Goal: Task Accomplishment & Management: Manage account settings

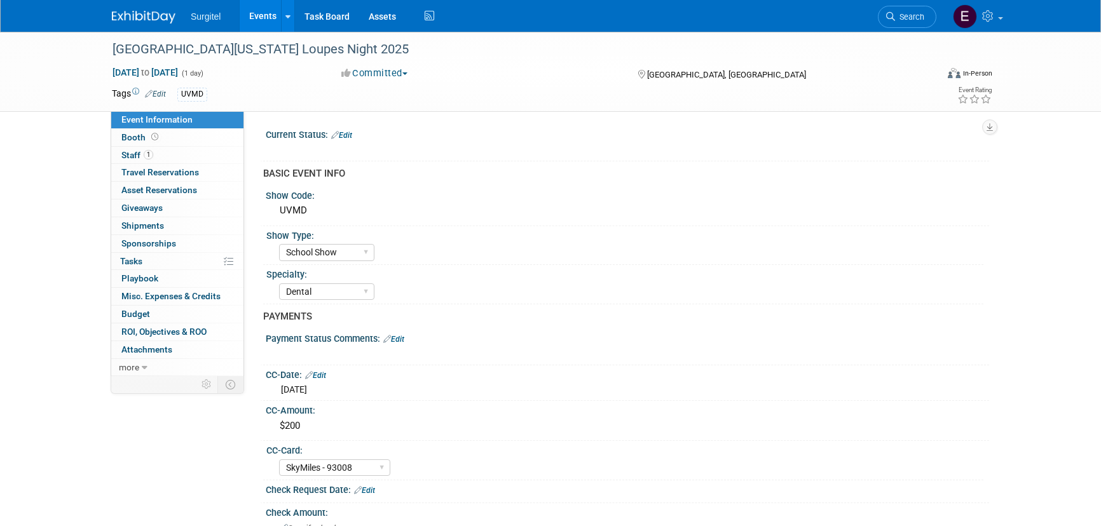
select select "School Show"
select select "Dental"
select select "SkyMiles - 93008"
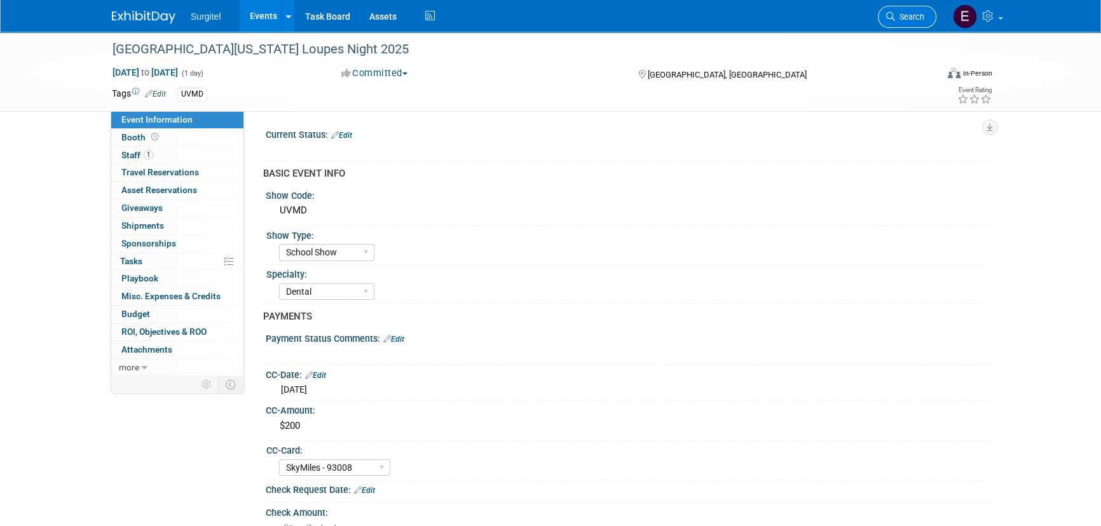
click at [930, 22] on link "Search" at bounding box center [907, 17] width 58 height 22
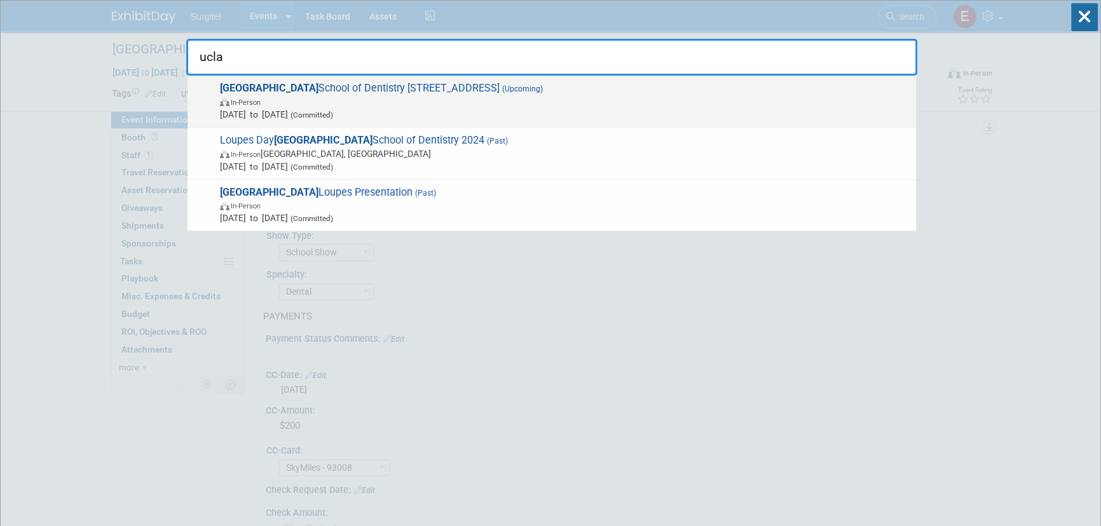
type input "ucla"
click at [322, 90] on span "UCLA School of Dentistry 2025 Loupes Fair (Upcoming) In-Person [DATE] to [DATE]…" at bounding box center [563, 101] width 694 height 39
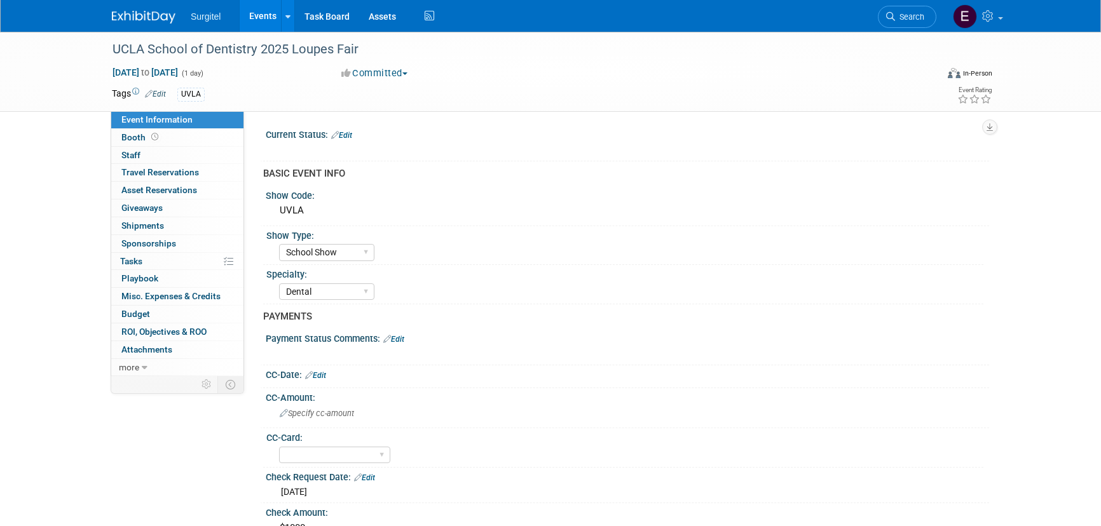
select select "School Show"
select select "Dental"
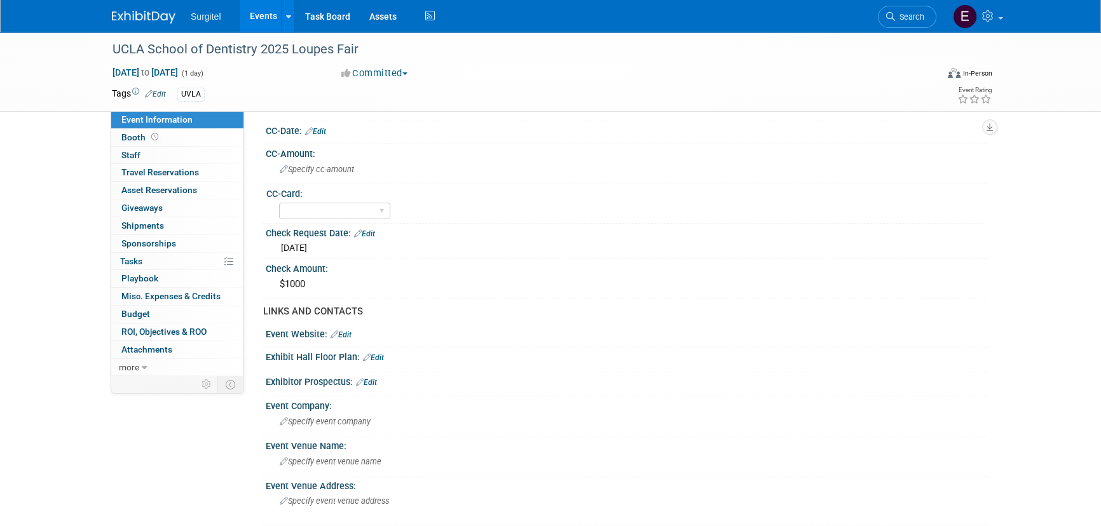
scroll to position [231, 0]
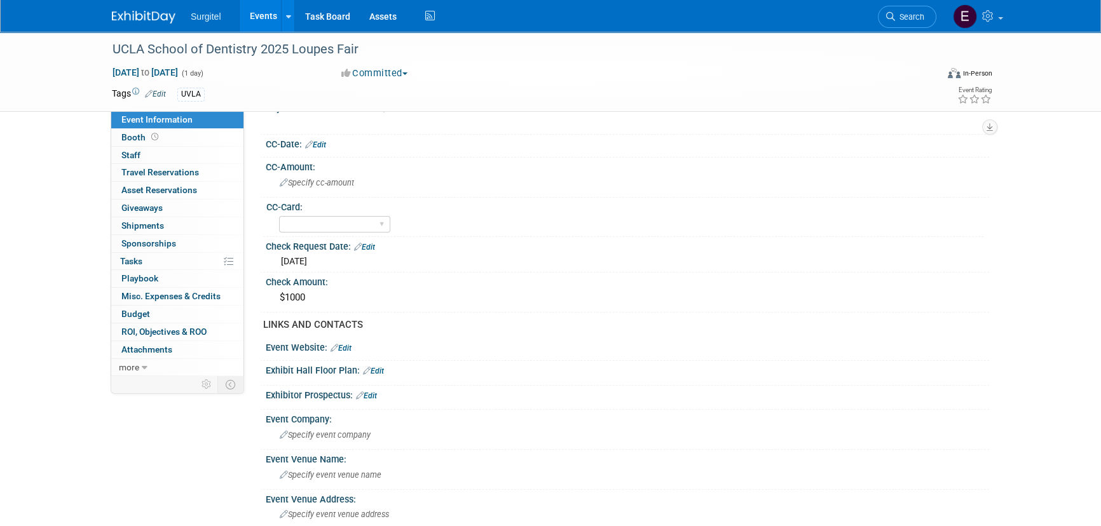
click at [77, 191] on div "UCLA School of Dentistry 2025 Loupes Fair Oct 1, 2025 to Oct 1, 2025 (1 day) Oc…" at bounding box center [550, 416] width 1101 height 1231
click at [908, 15] on span "Search" at bounding box center [909, 17] width 29 height 10
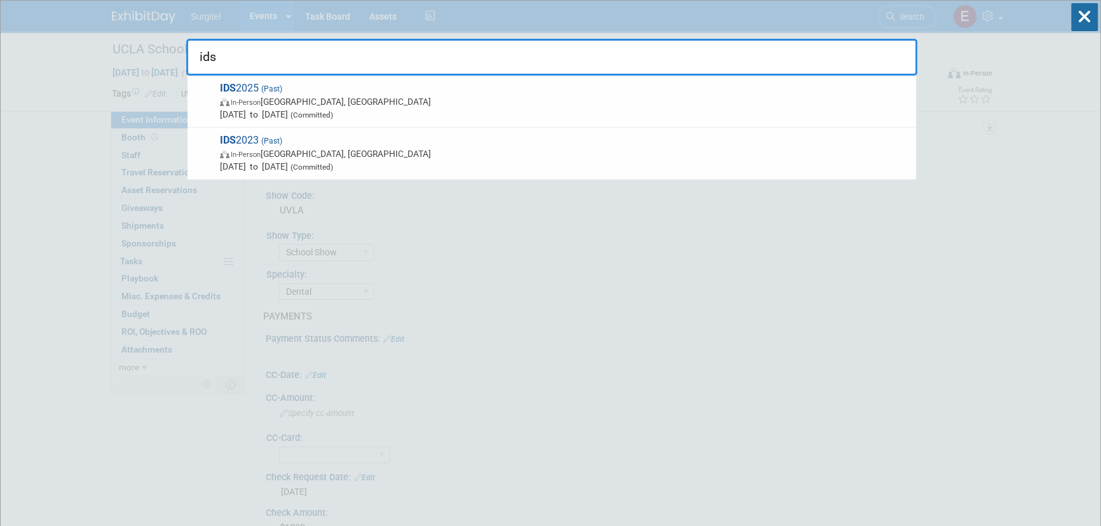
type input "ids"
click at [1075, 13] on icon at bounding box center [1084, 17] width 27 height 28
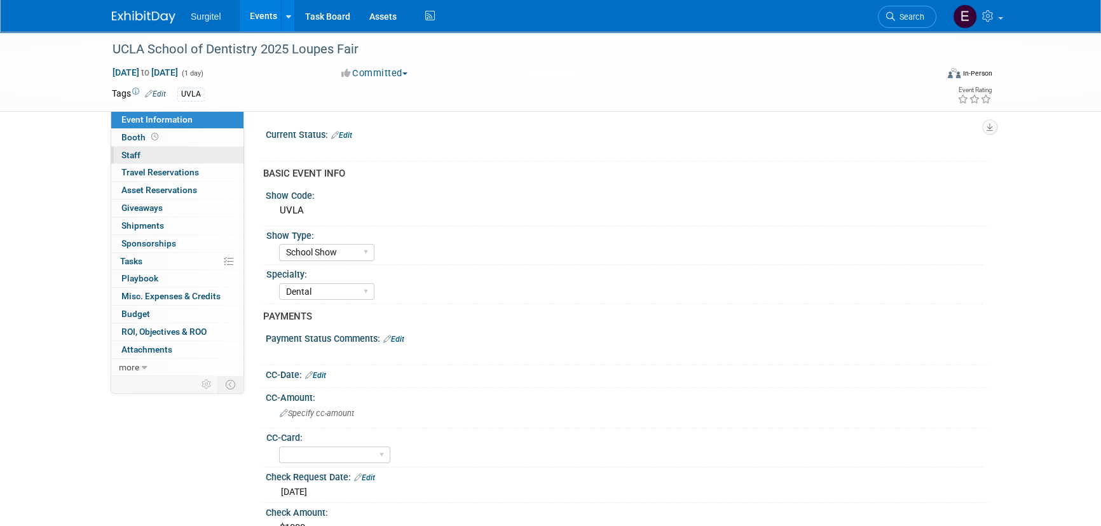
click at [128, 159] on span "Staff 0" at bounding box center [130, 155] width 19 height 10
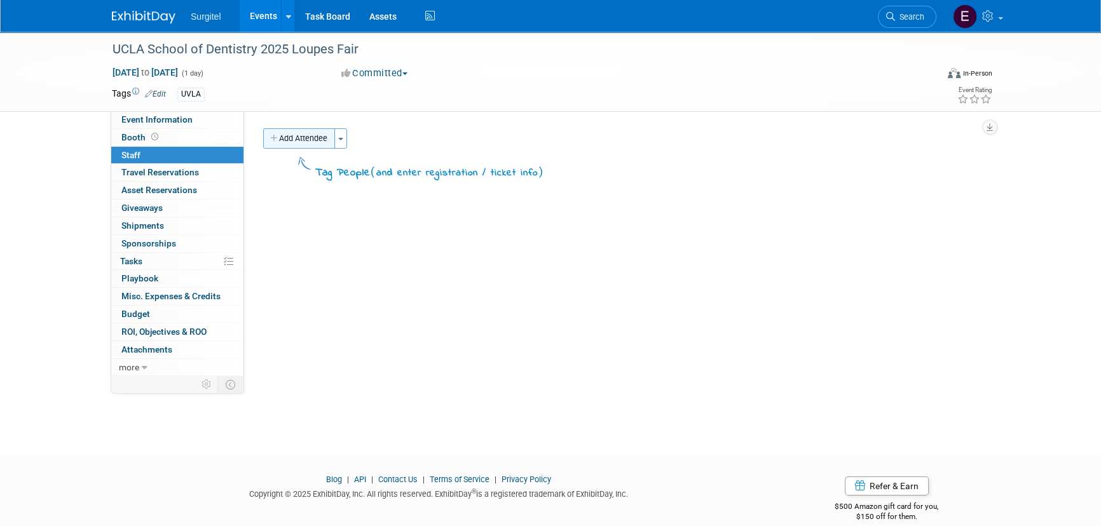
click at [321, 135] on button "Add Attendee" at bounding box center [299, 138] width 72 height 20
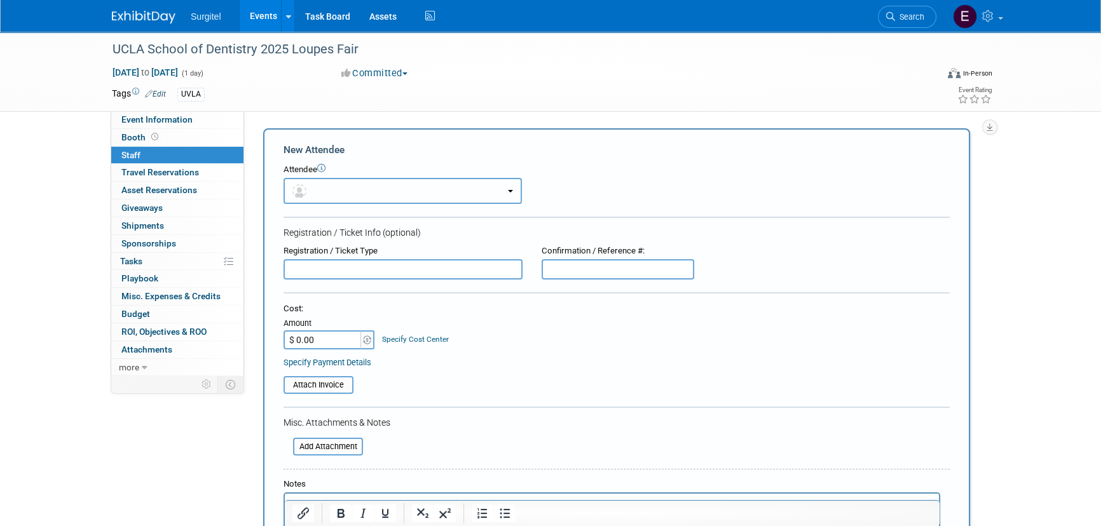
click at [336, 191] on button "button" at bounding box center [403, 191] width 238 height 26
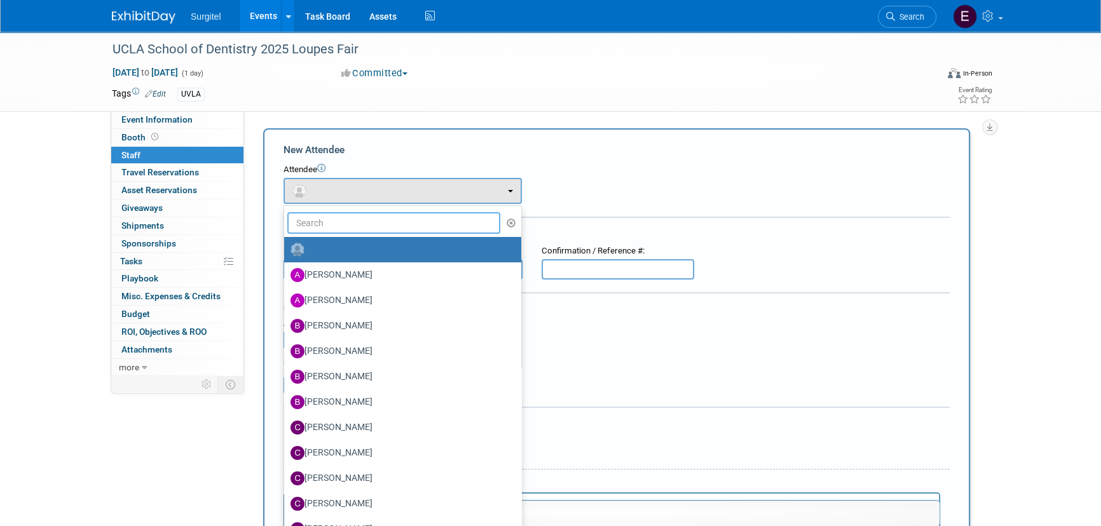
click at [331, 220] on input "text" at bounding box center [393, 223] width 213 height 22
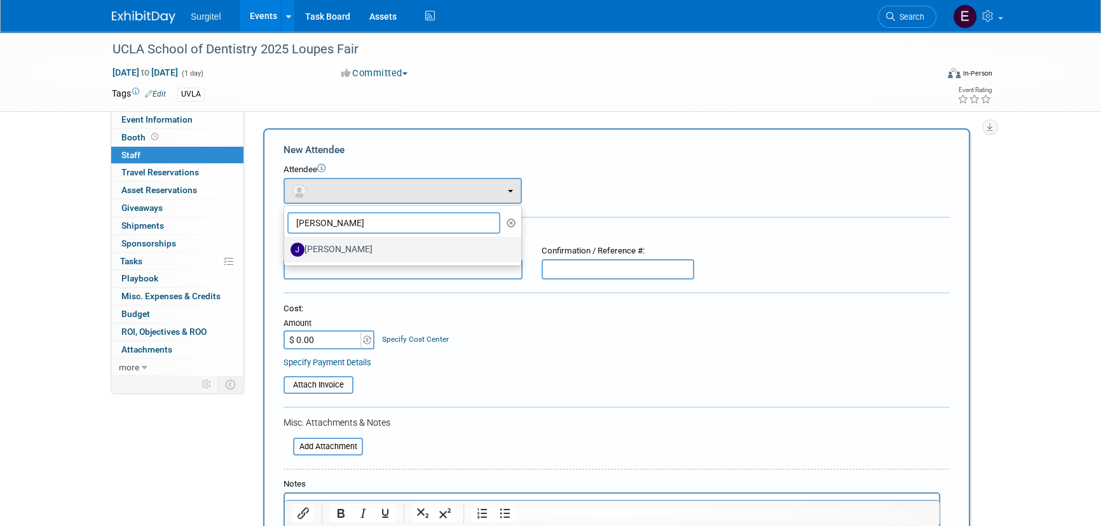
type input "jason"
click at [338, 254] on label "[PERSON_NAME]" at bounding box center [400, 250] width 218 height 20
click at [286, 252] on input "[PERSON_NAME]" at bounding box center [282, 248] width 8 height 8
select select "a2439ed4-e201-4cbd-ac69-390b6d4d9a73"
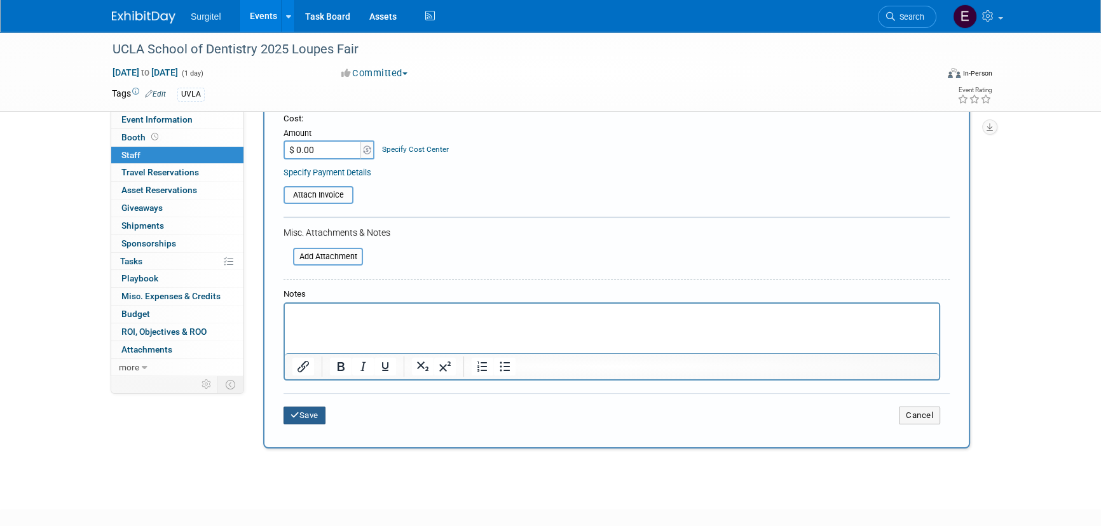
click at [312, 413] on button "Save" at bounding box center [305, 416] width 42 height 18
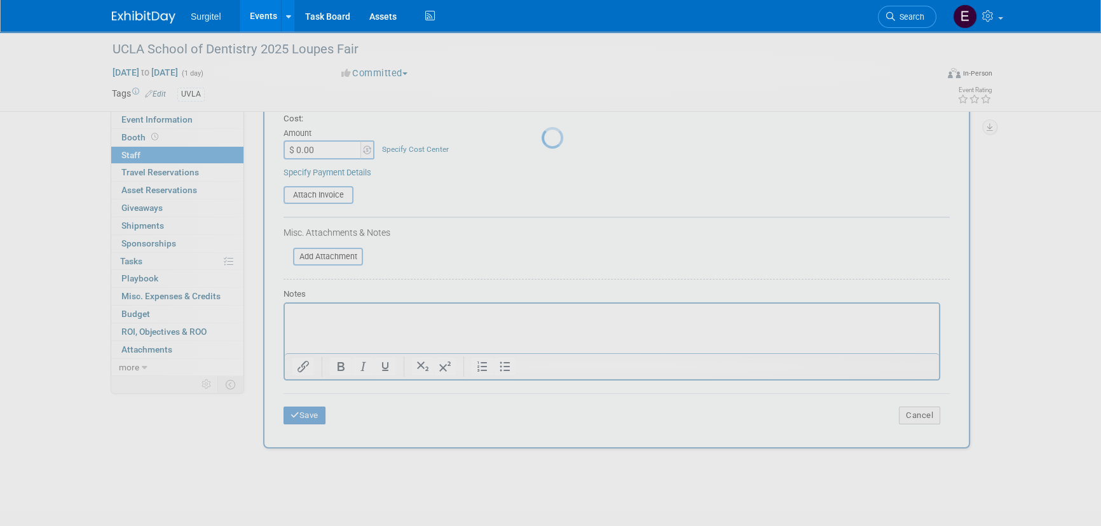
scroll to position [18, 0]
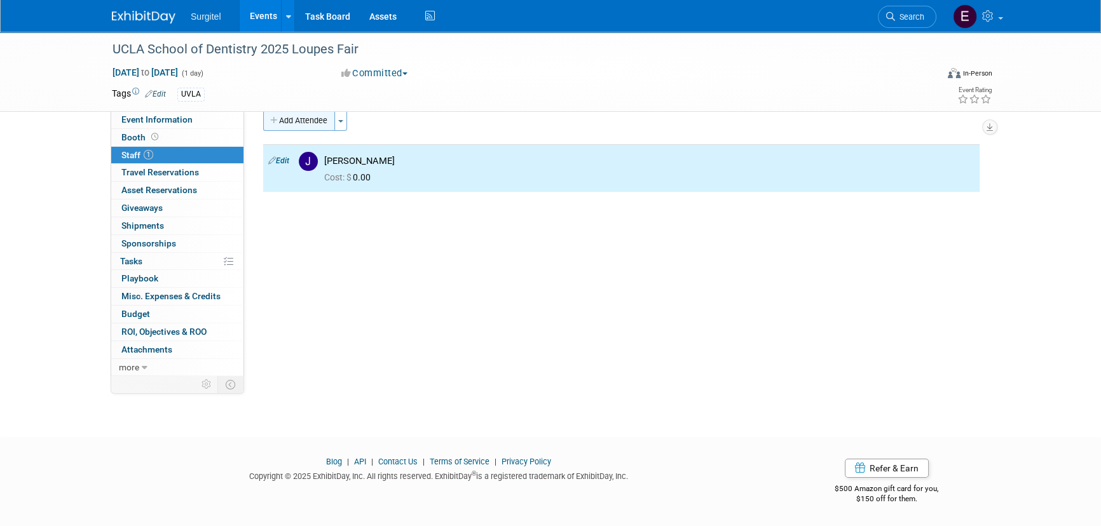
click at [292, 123] on button "Add Attendee" at bounding box center [299, 121] width 72 height 20
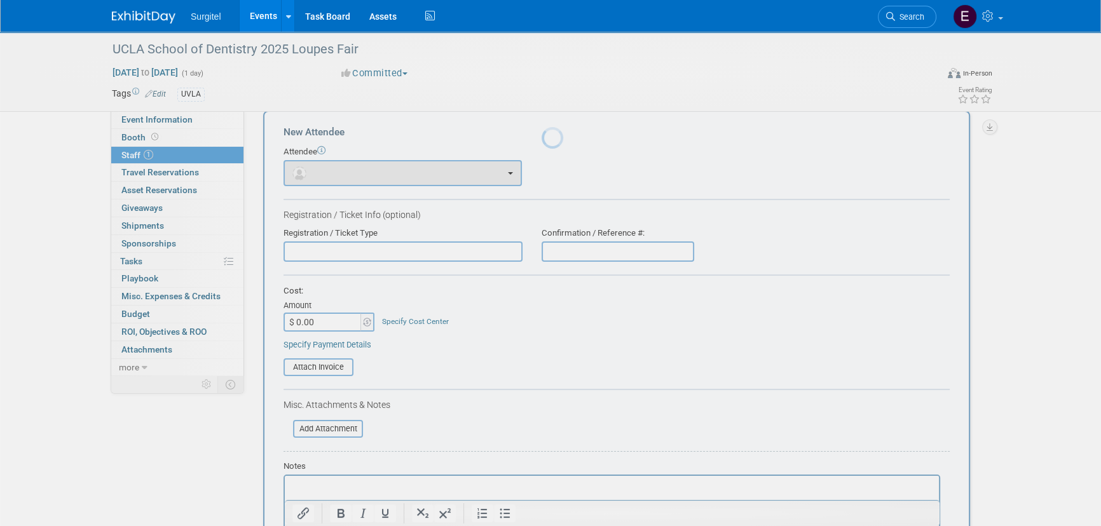
scroll to position [0, 0]
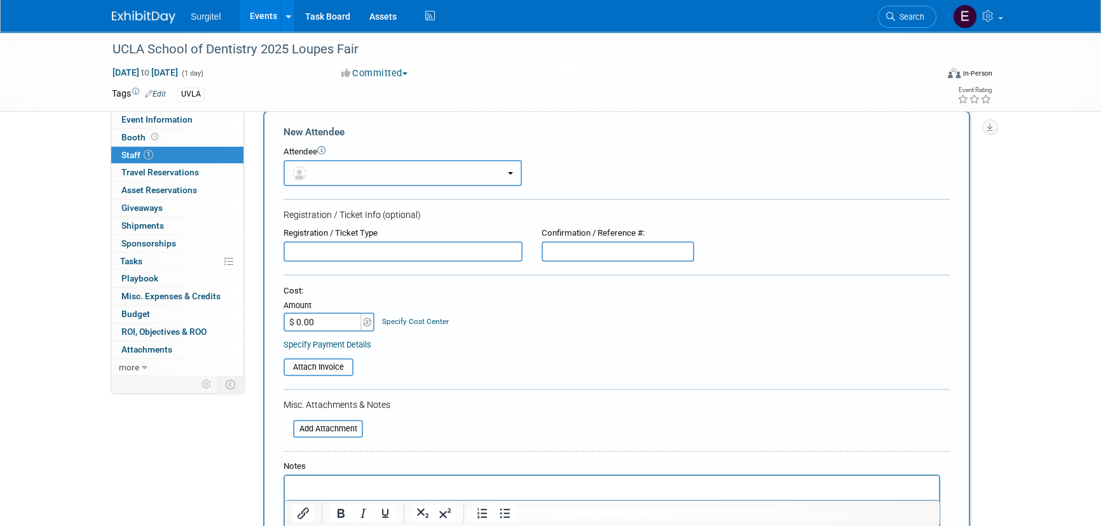
click at [329, 170] on button "button" at bounding box center [403, 173] width 238 height 26
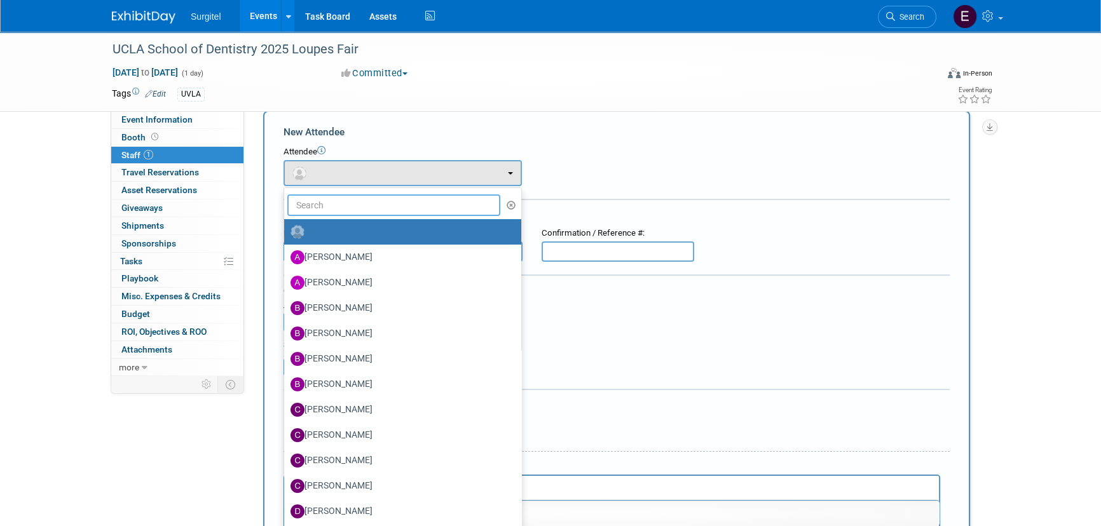
click at [351, 200] on input "text" at bounding box center [393, 206] width 213 height 22
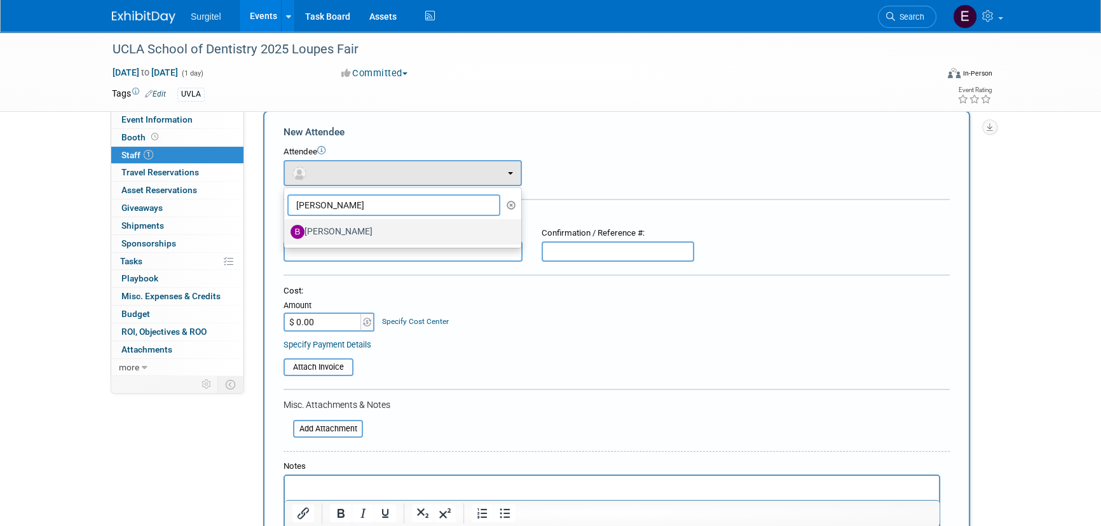
type input "Brian"
click at [350, 237] on label "[PERSON_NAME]" at bounding box center [400, 232] width 218 height 20
click at [286, 235] on input "[PERSON_NAME]" at bounding box center [282, 230] width 8 height 8
select select "b47db7fe-ba3f-4d2a-b71d-2728fa384118"
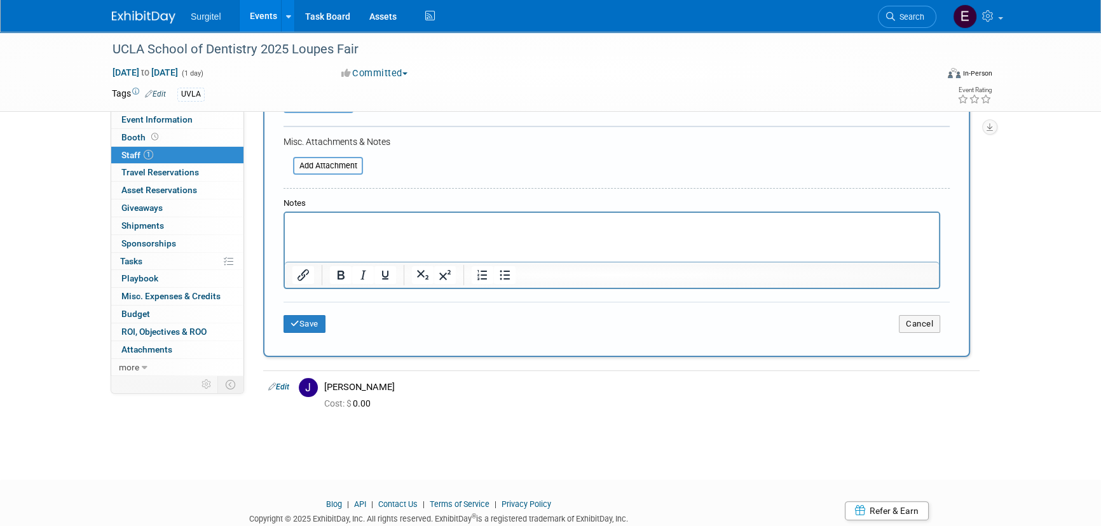
scroll to position [362, 0]
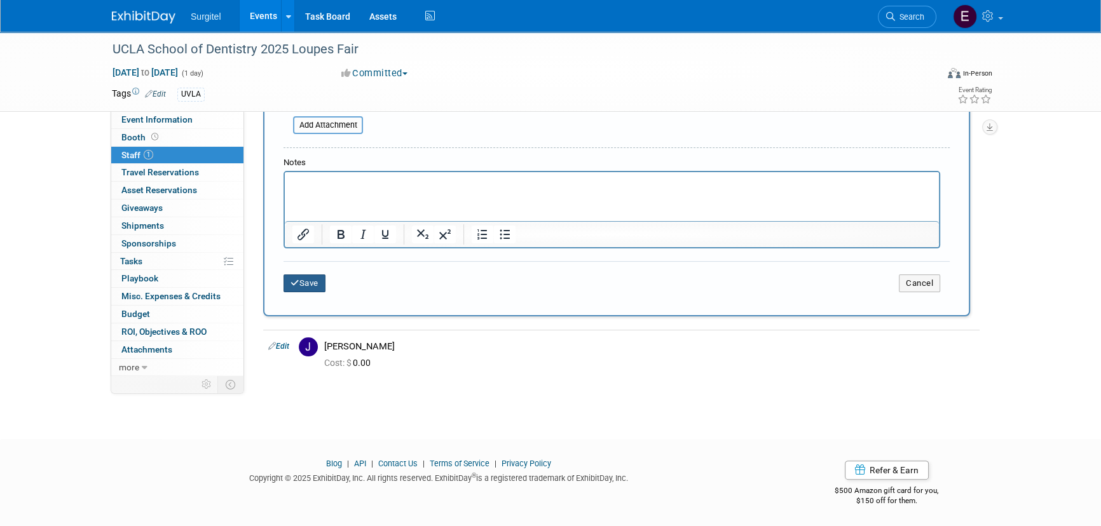
click at [312, 278] on button "Save" at bounding box center [305, 284] width 42 height 18
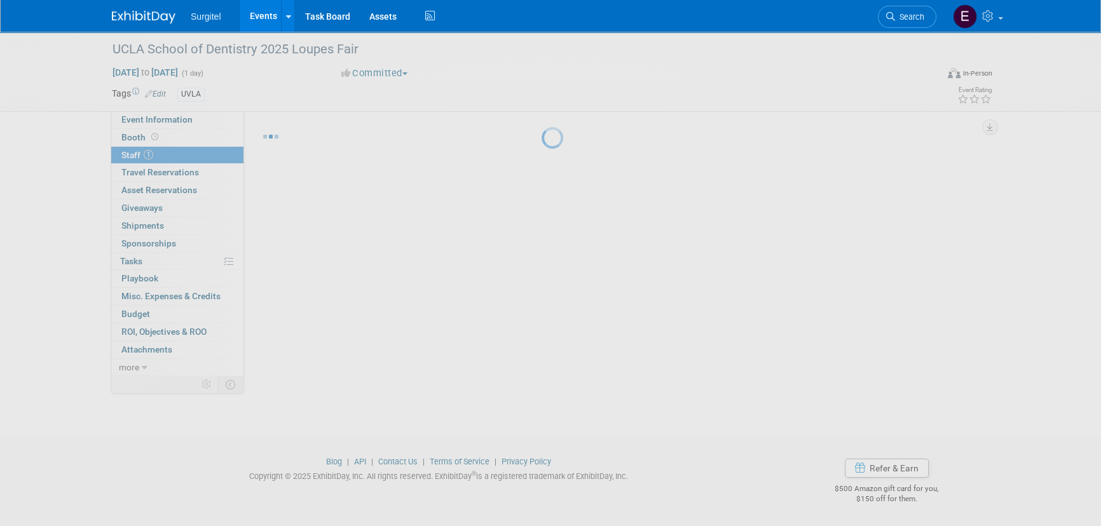
scroll to position [18, 0]
